Goal: Information Seeking & Learning: Understand process/instructions

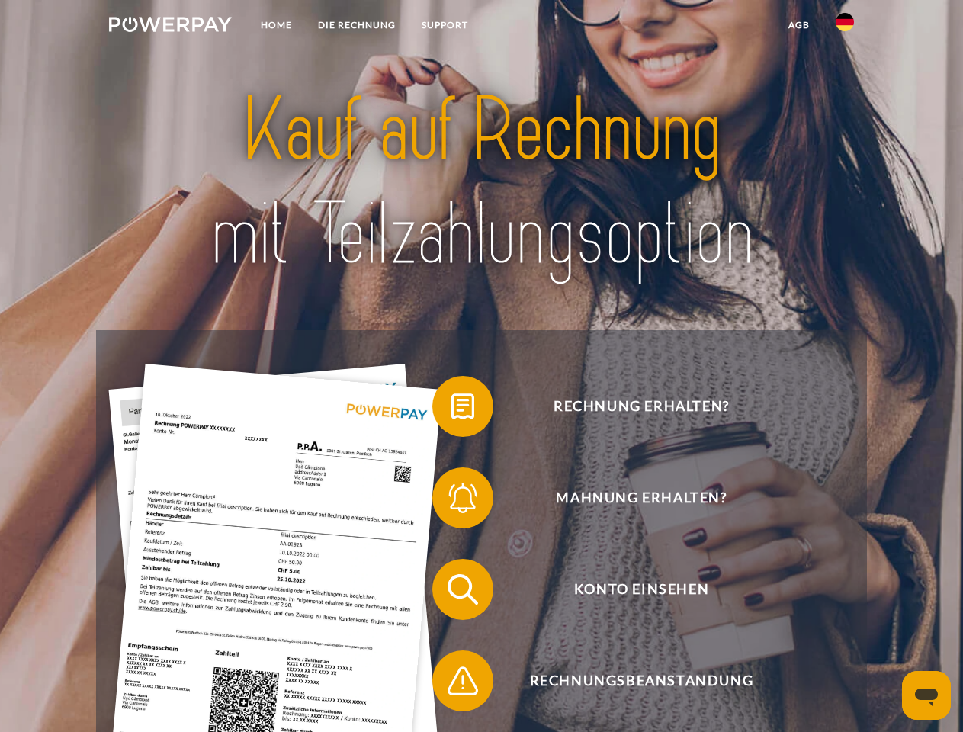
click at [170, 27] on img at bounding box center [170, 24] width 123 height 15
click at [844, 27] on img at bounding box center [844, 22] width 18 height 18
click at [798, 25] on link "agb" at bounding box center [798, 24] width 47 height 27
click at [451, 409] on span at bounding box center [440, 406] width 76 height 76
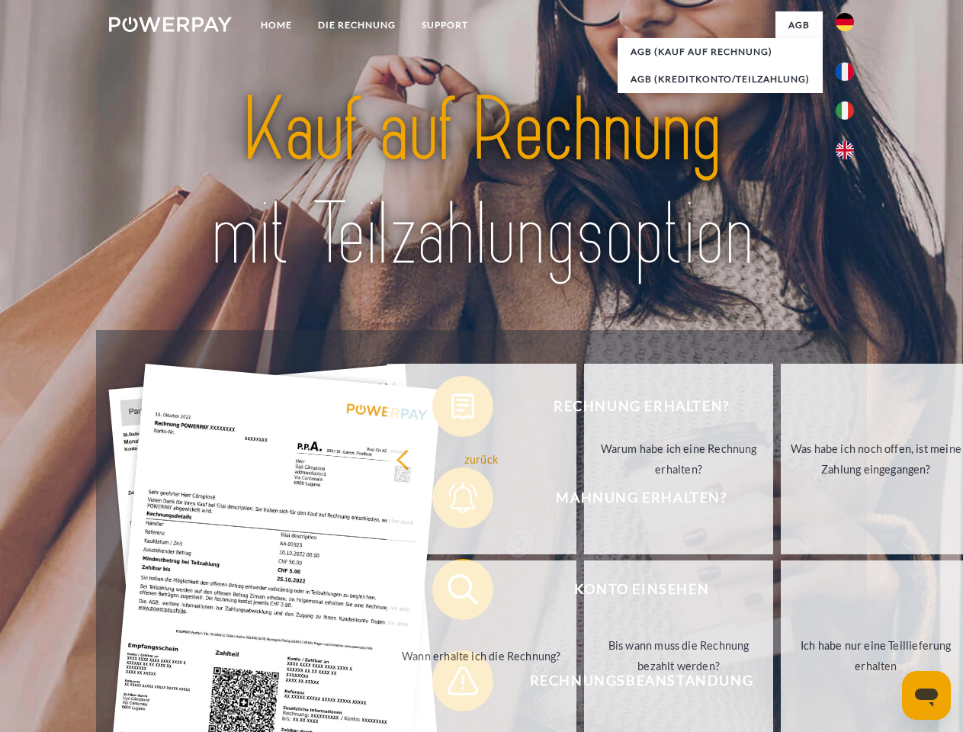
click at [451, 501] on div "Rechnung erhalten? Mahnung erhalten? Konto einsehen" at bounding box center [481, 635] width 770 height 610
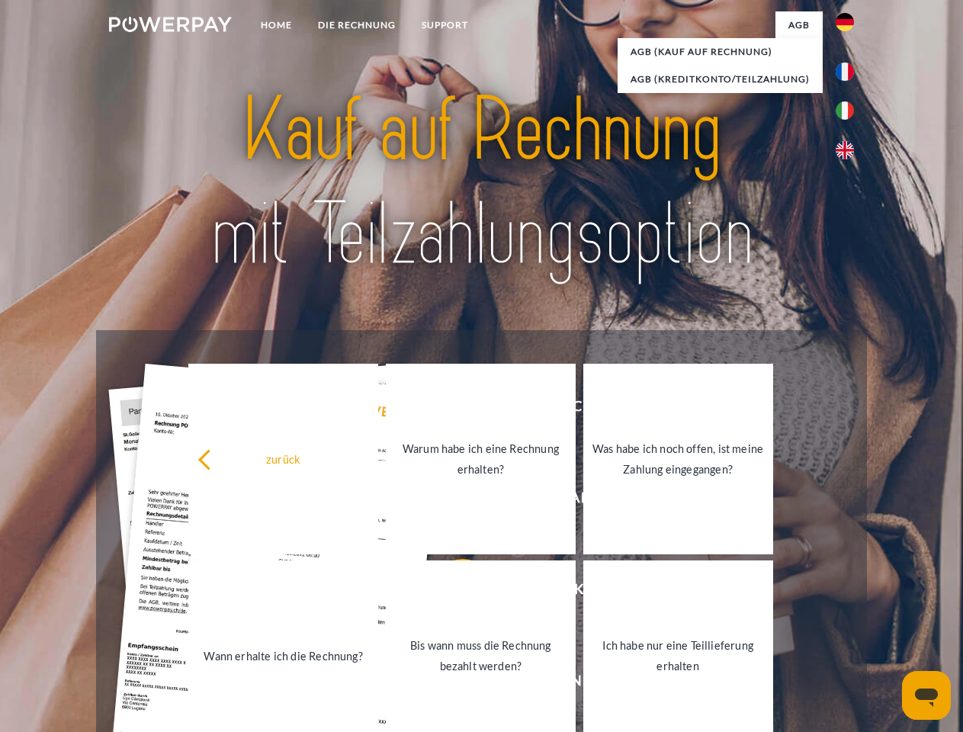
click at [451, 592] on link "Bis wann muss die Rechnung bezahlt werden?" at bounding box center [481, 655] width 190 height 191
click at [451, 684] on div "zurück Warum habe ich eine Rechnung erhalten? Was habe ich noch offen, ist mein…" at bounding box center [481, 556] width 616 height 393
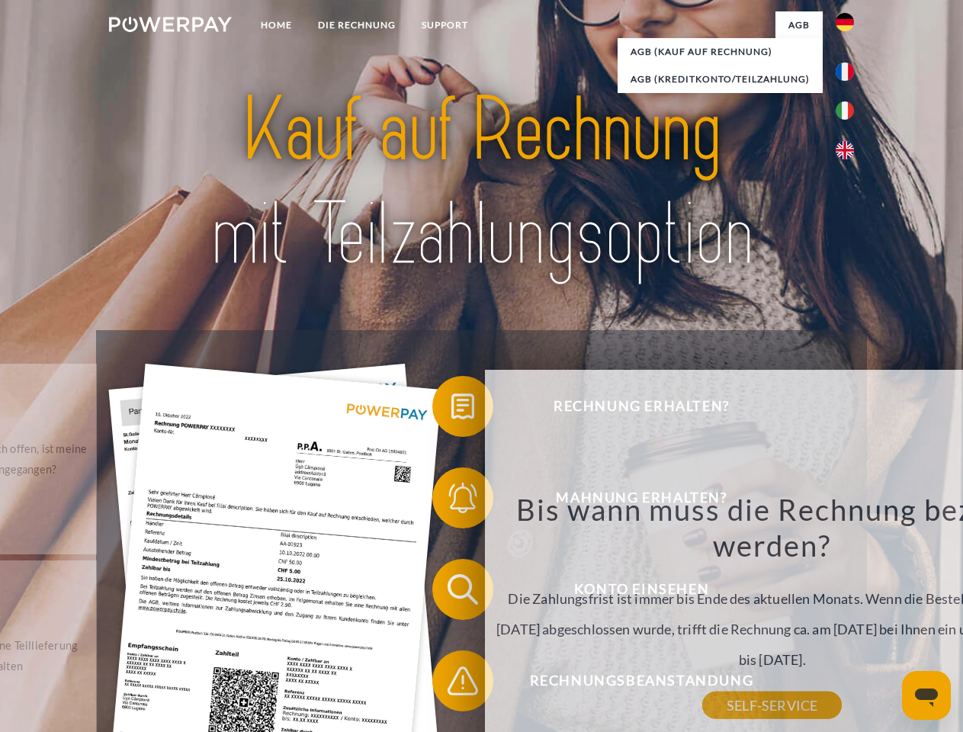
click at [926, 695] on icon "Messaging-Fenster öffnen" at bounding box center [926, 697] width 23 height 18
